Goal: Information Seeking & Learning: Learn about a topic

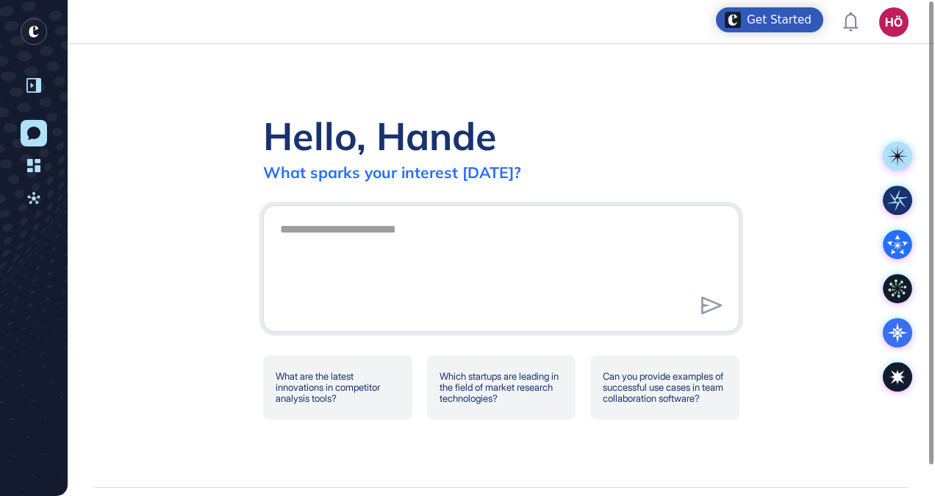
click at [43, 94] on div at bounding box center [34, 85] width 28 height 28
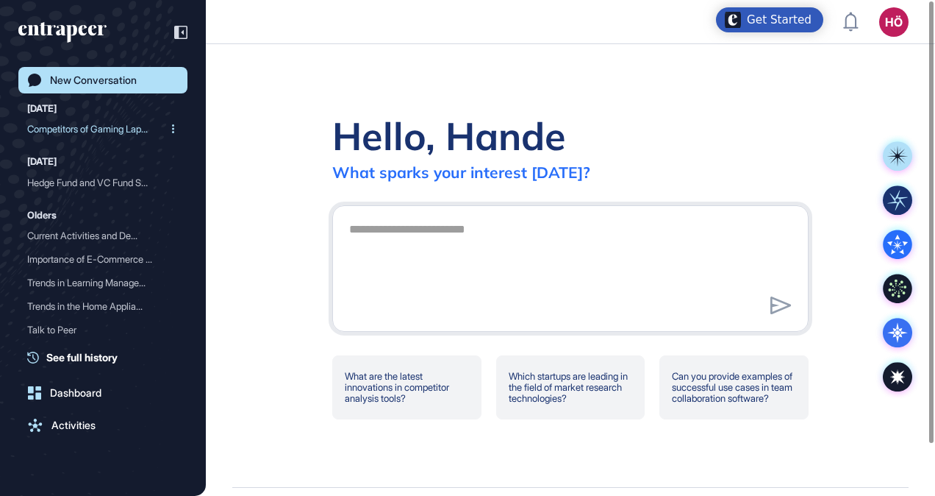
click at [56, 133] on div "Competitors of Gaming Lap..." at bounding box center [97, 129] width 140 height 24
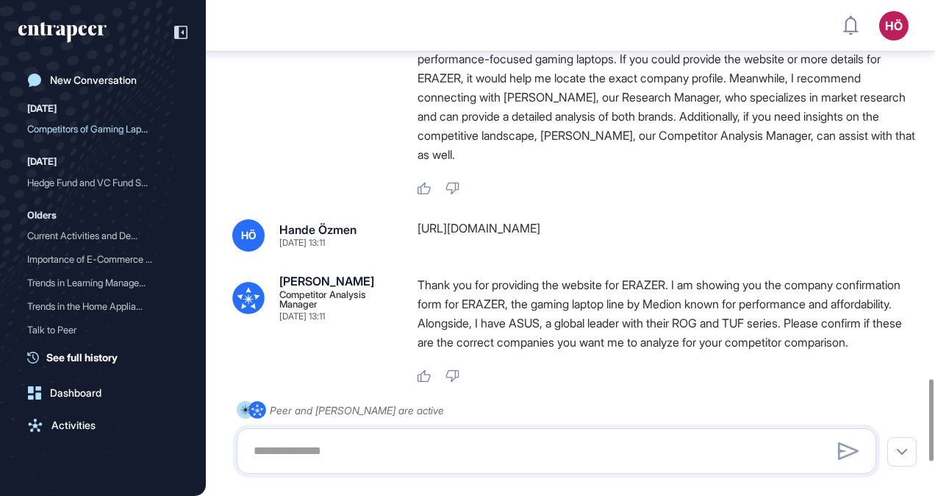
scroll to position [2490, 0]
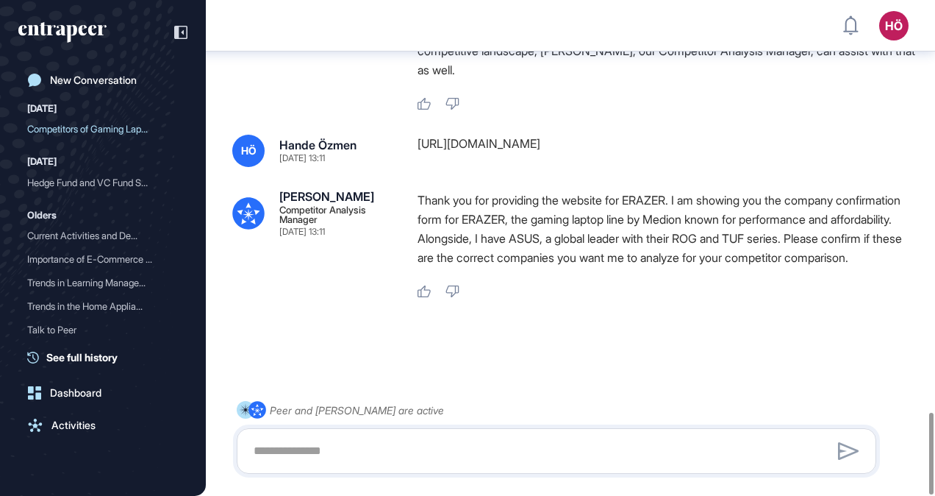
click at [427, 285] on icon at bounding box center [424, 291] width 13 height 12
click at [335, 443] on textarea at bounding box center [557, 450] width 624 height 29
click at [442, 353] on div at bounding box center [570, 351] width 677 height 59
drag, startPoint x: 429, startPoint y: 446, endPoint x: 184, endPoint y: 382, distance: 254.0
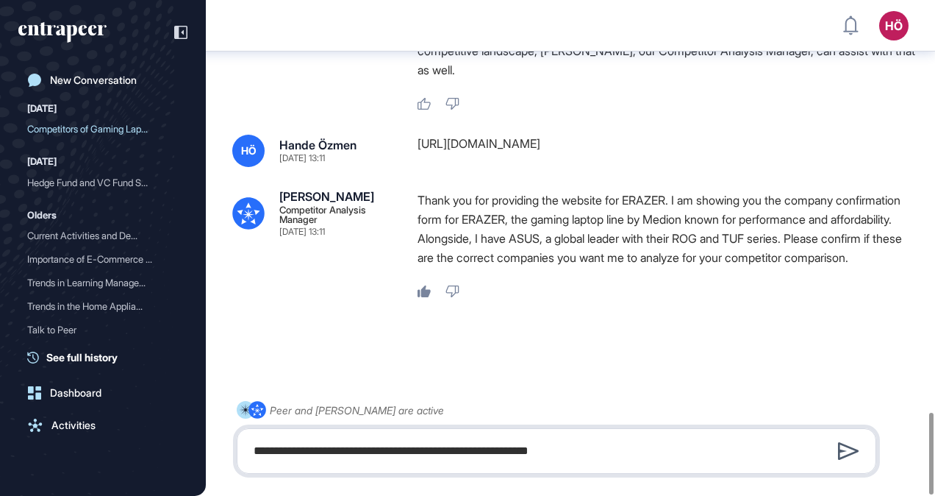
type textarea "**********"
click at [849, 450] on icon at bounding box center [848, 451] width 21 height 18
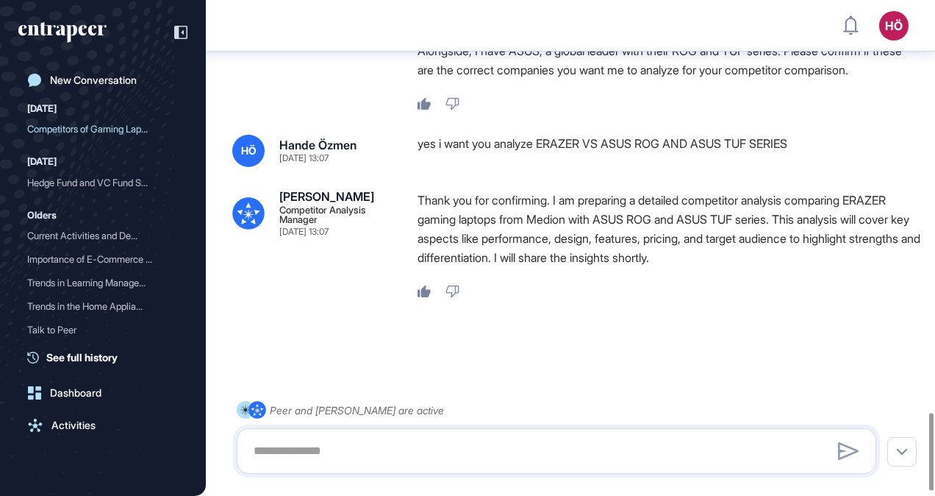
scroll to position [2677, 0]
click at [109, 121] on div "Competitors of Gaming Lap..." at bounding box center [97, 129] width 140 height 24
drag, startPoint x: 929, startPoint y: 86, endPoint x: 712, endPoint y: 308, distance: 311.0
click at [888, 482] on div "HÖ Dashboard Profile My Content Request More Data New Conversation [DATE] Compe…" at bounding box center [467, 248] width 935 height 496
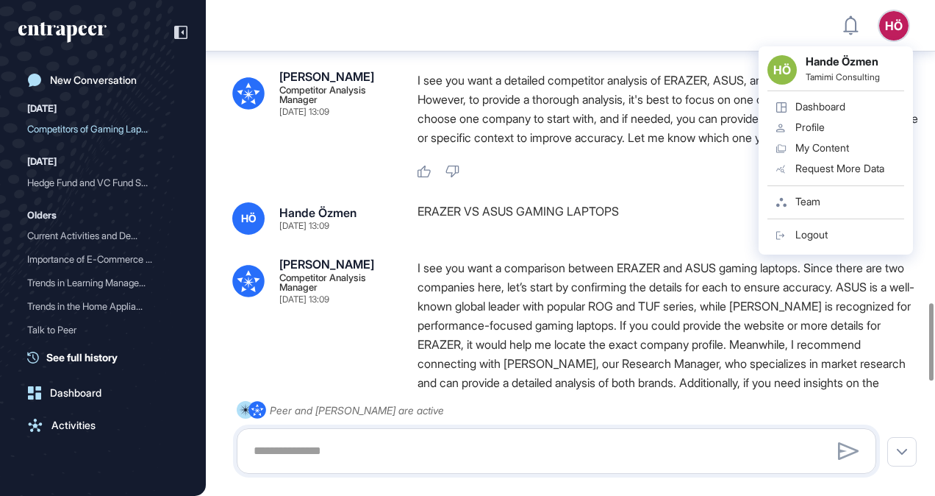
scroll to position [1942, 0]
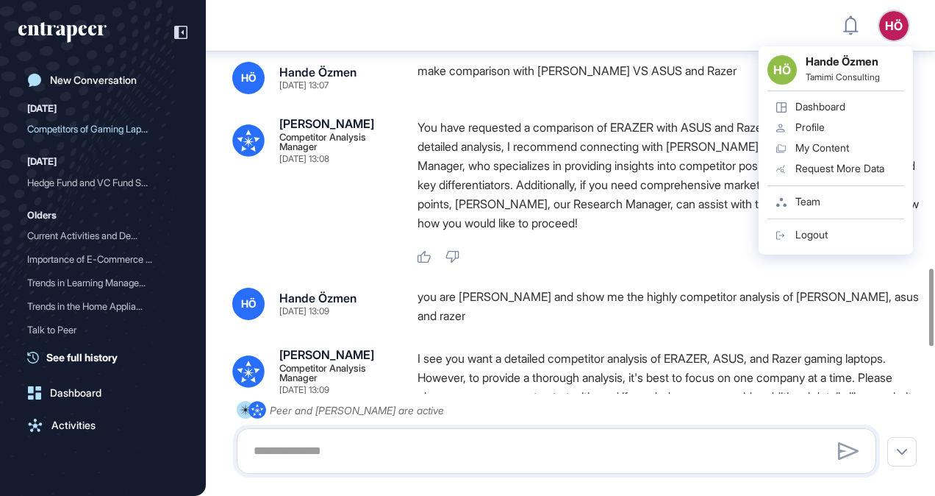
scroll to position [1721, 0]
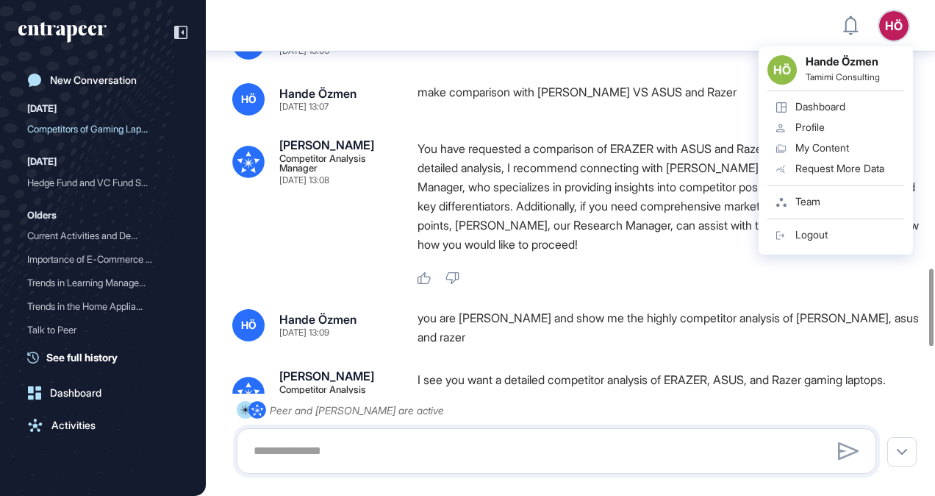
click at [690, 285] on div "Like Dislike" at bounding box center [669, 278] width 503 height 13
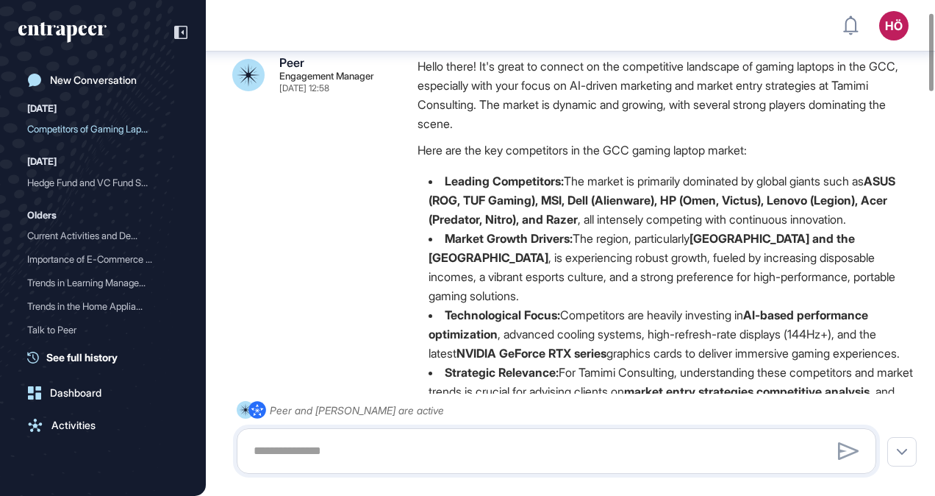
scroll to position [81, 0]
click at [445, 175] on li "Leading Competitors: The market is primarily dominated by global giants such as…" at bounding box center [669, 199] width 503 height 57
click at [445, 177] on strong "Leading Competitors:" at bounding box center [504, 180] width 119 height 15
click at [450, 179] on strong "Leading Competitors:" at bounding box center [504, 180] width 119 height 15
click at [460, 188] on li "Leading Competitors: The market is primarily dominated by global giants such as…" at bounding box center [669, 199] width 503 height 57
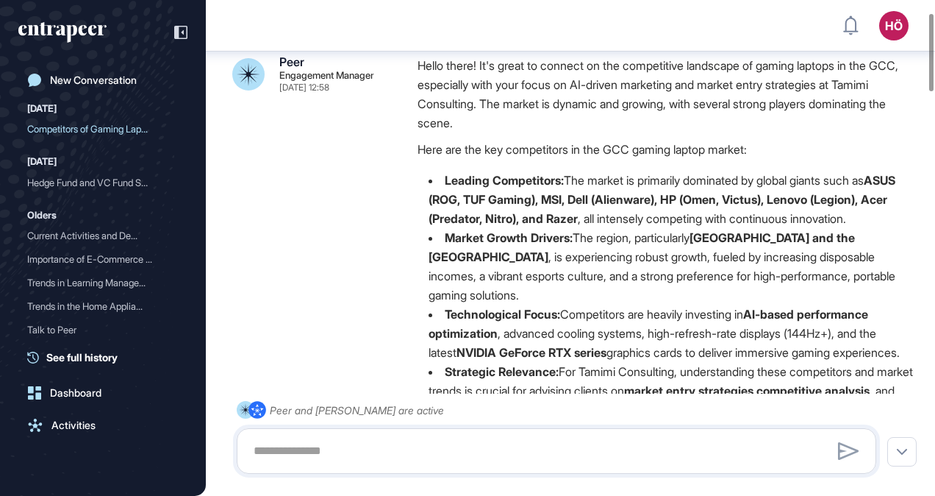
click at [460, 187] on li "Leading Competitors: The market is primarily dominated by global giants such as…" at bounding box center [669, 199] width 503 height 57
drag, startPoint x: 460, startPoint y: 186, endPoint x: 584, endPoint y: 257, distance: 142.3
click at [585, 257] on li "Market Growth Drivers: The region, particularly [GEOGRAPHIC_DATA] and the [GEOG…" at bounding box center [669, 266] width 503 height 76
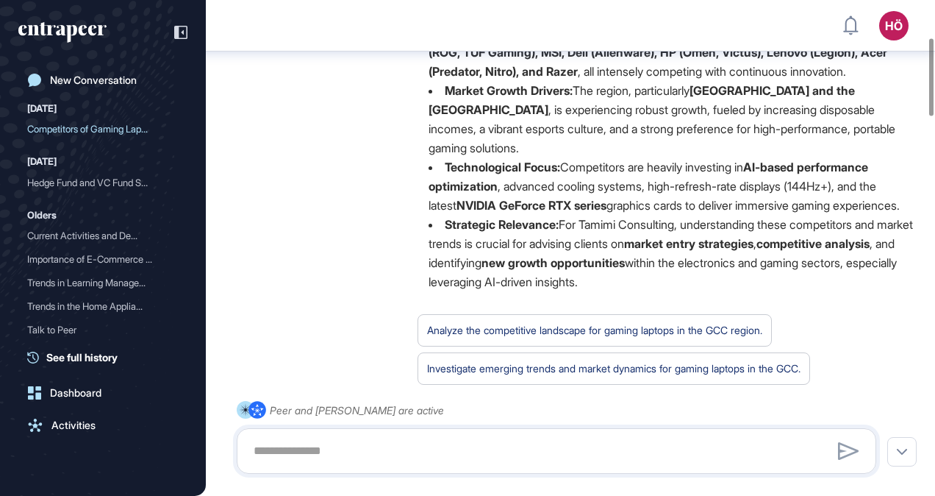
scroll to position [301, 0]
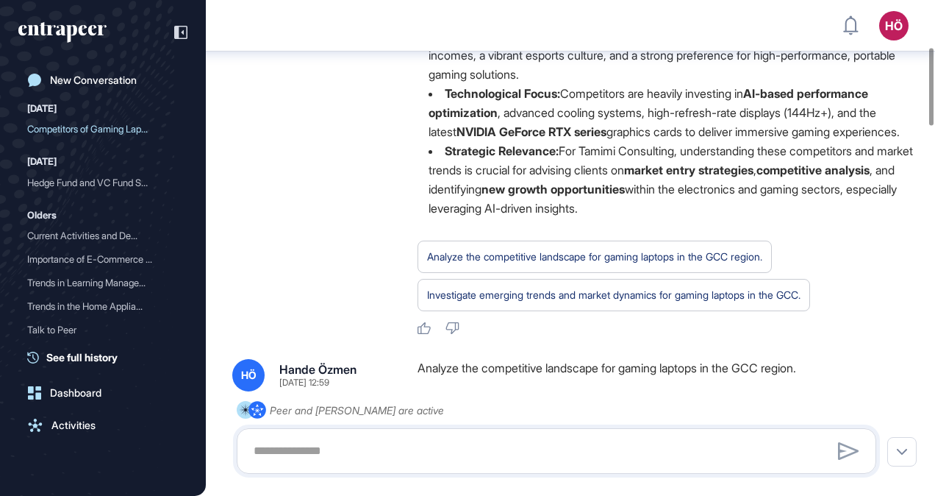
click at [449, 151] on strong "Strategic Relevance:" at bounding box center [502, 150] width 114 height 15
drag, startPoint x: 663, startPoint y: 132, endPoint x: 484, endPoint y: 156, distance: 181.0
click at [496, 169] on li "Strategic Relevance: For Tamimi Consulting, understanding these competitors and…" at bounding box center [669, 179] width 503 height 76
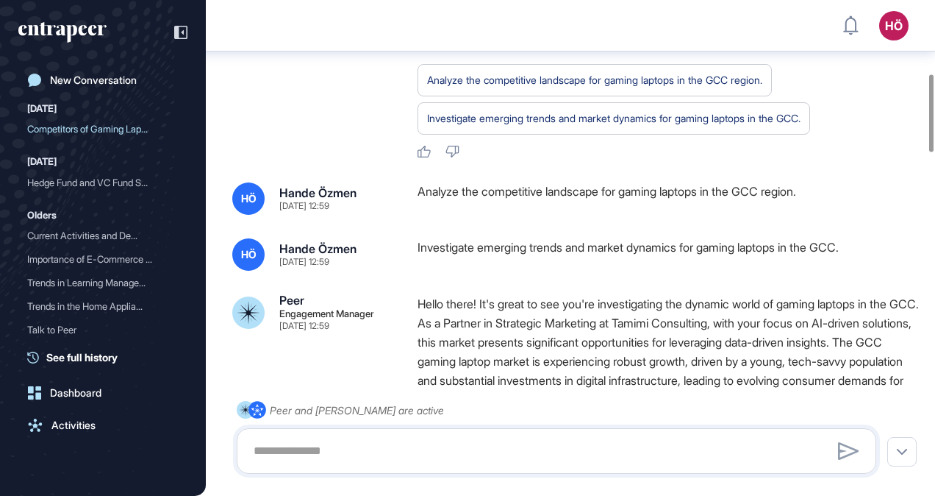
scroll to position [471, 0]
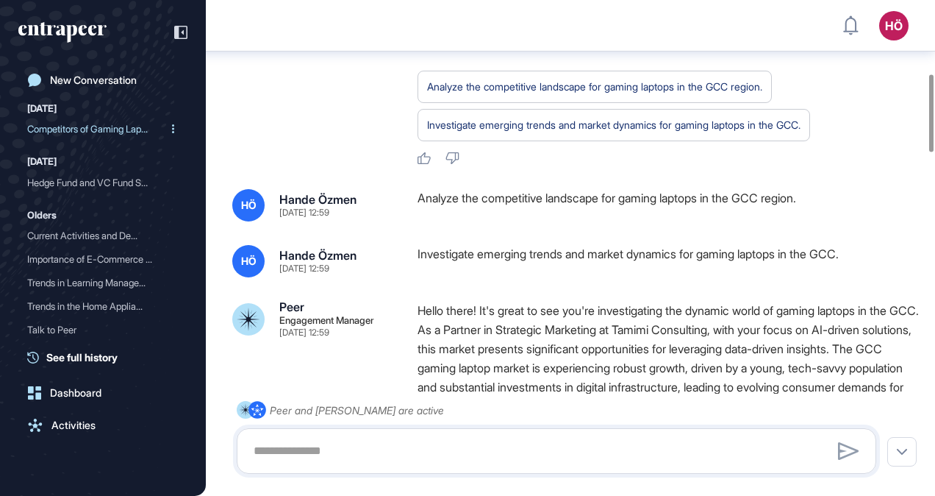
click at [118, 137] on div "Competitors of Gaming Lap..." at bounding box center [97, 129] width 140 height 24
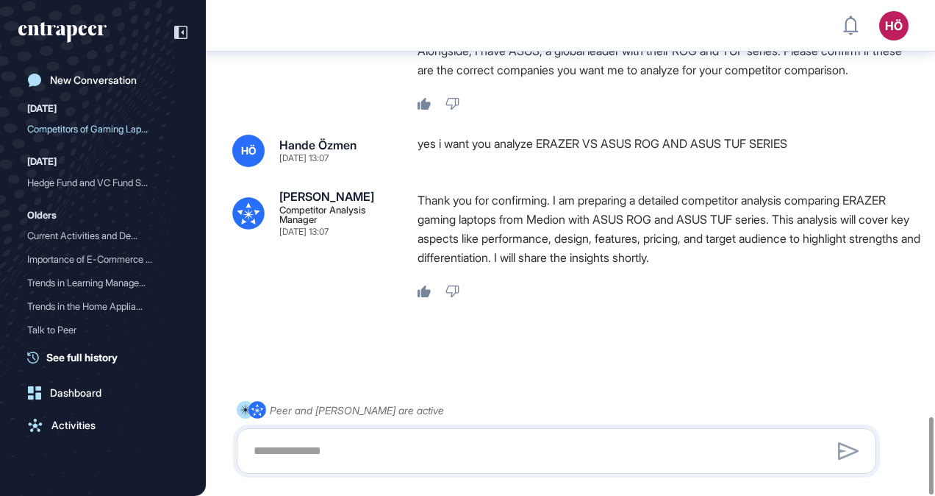
scroll to position [2677, 0]
click at [103, 128] on div "Competitors of Gaming Lap..." at bounding box center [97, 129] width 140 height 24
click at [318, 410] on div "Peer and [PERSON_NAME] are active" at bounding box center [357, 410] width 174 height 18
click at [326, 442] on textarea at bounding box center [557, 450] width 624 height 29
click at [104, 131] on div "Competitors of Gaming Lap..." at bounding box center [97, 129] width 140 height 24
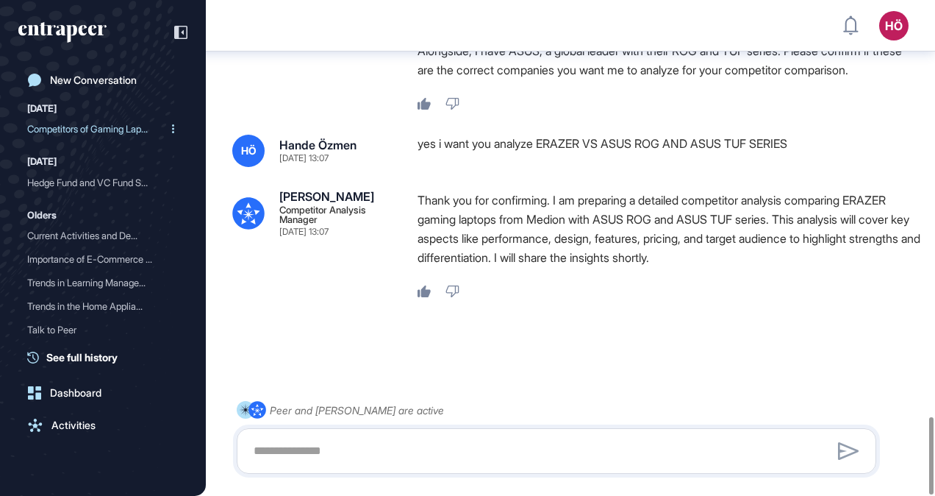
click at [110, 124] on div "Competitors of Gaming Lap..." at bounding box center [97, 129] width 140 height 24
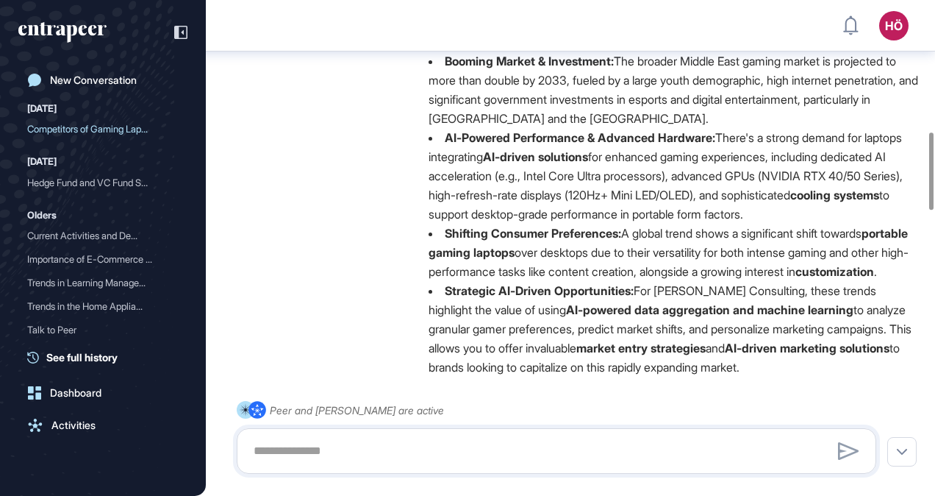
scroll to position [890, 0]
